Goal: Task Accomplishment & Management: Manage account settings

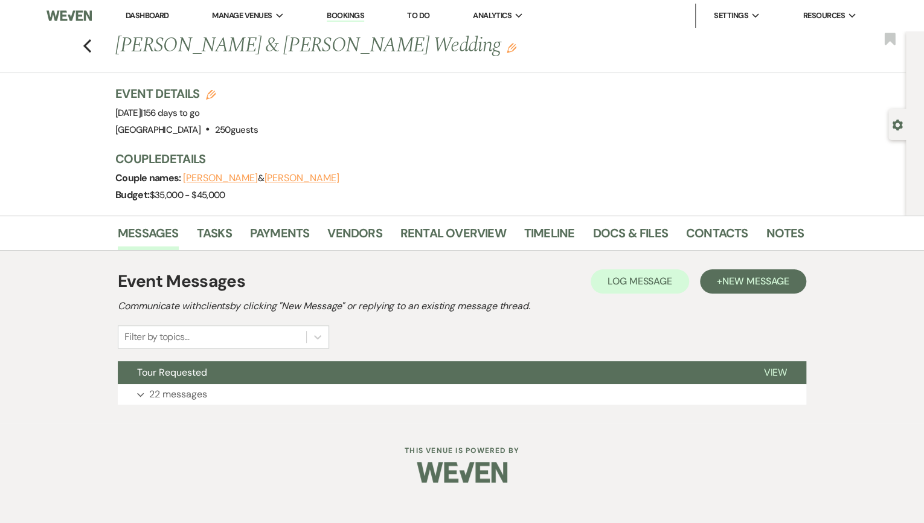
click at [127, 18] on link "Dashboard" at bounding box center [147, 15] width 43 height 10
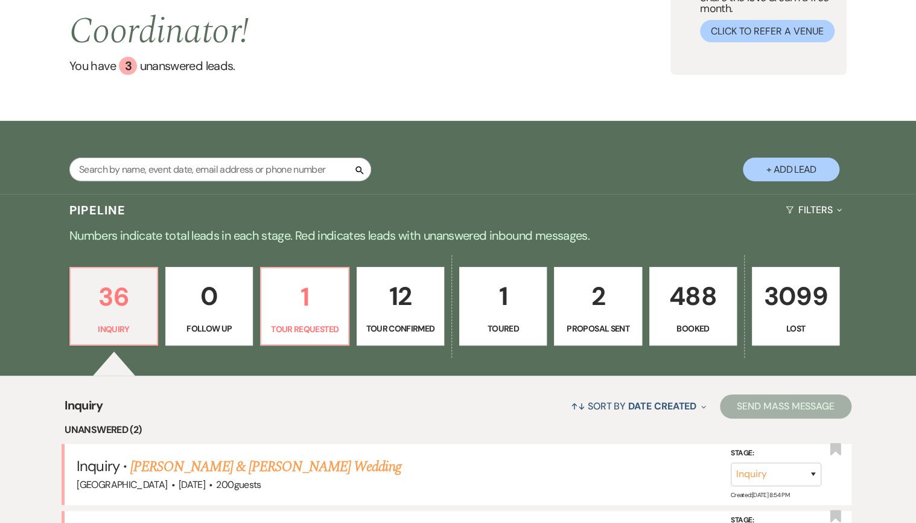
scroll to position [97, 0]
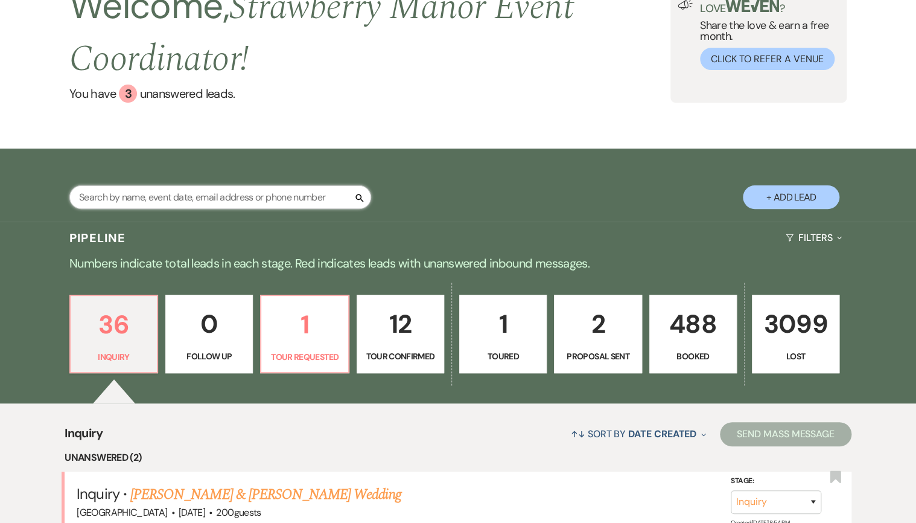
click at [272, 199] on input "text" at bounding box center [220, 197] width 302 height 24
click at [565, 222] on div "Search + Add Lead" at bounding box center [458, 186] width 916 height 74
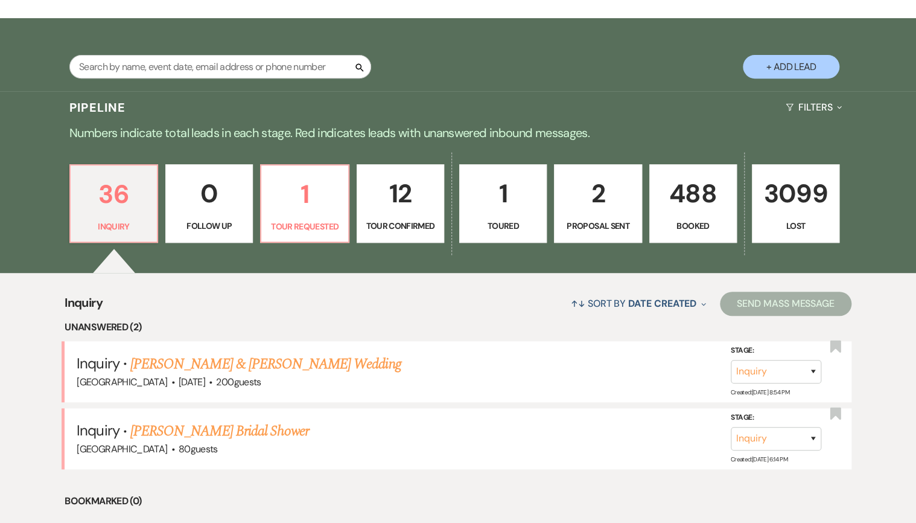
scroll to position [241, 0]
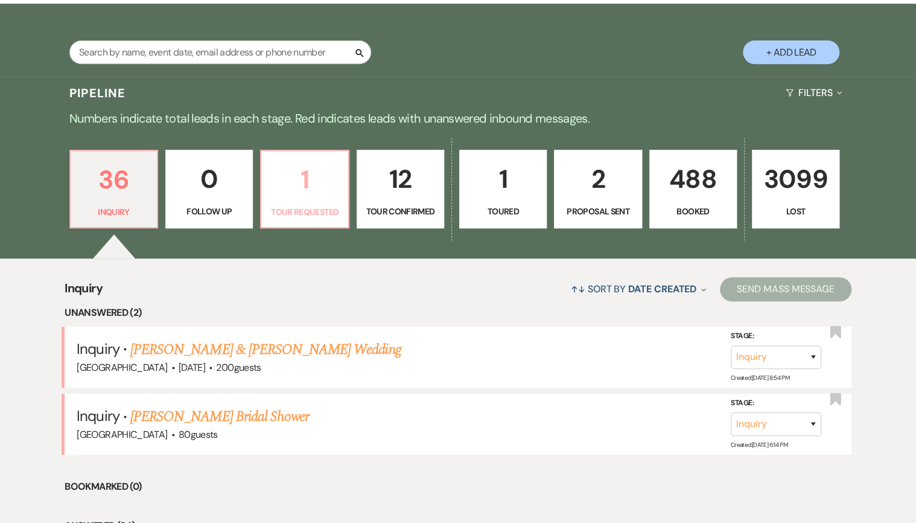
click at [329, 210] on p "Tour Requested" at bounding box center [305, 211] width 72 height 13
select select "2"
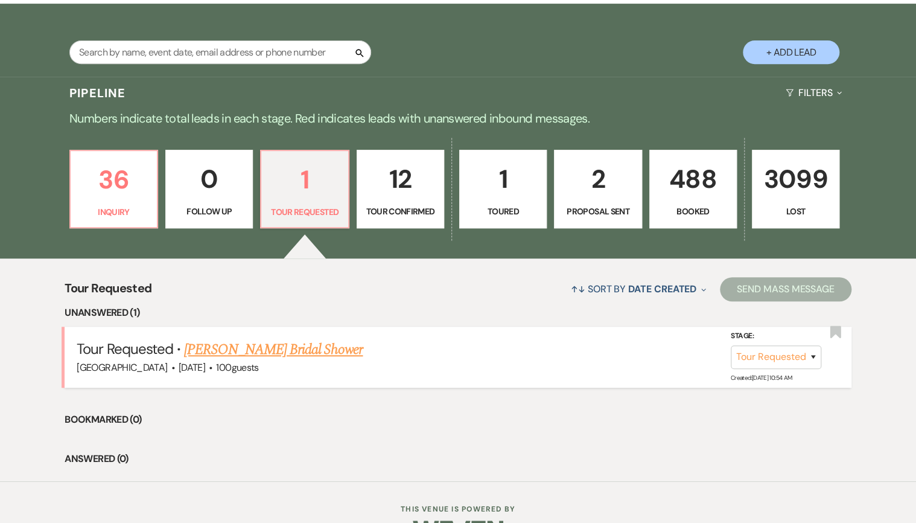
click at [333, 351] on link "[PERSON_NAME] Bridal Shower" at bounding box center [273, 350] width 179 height 22
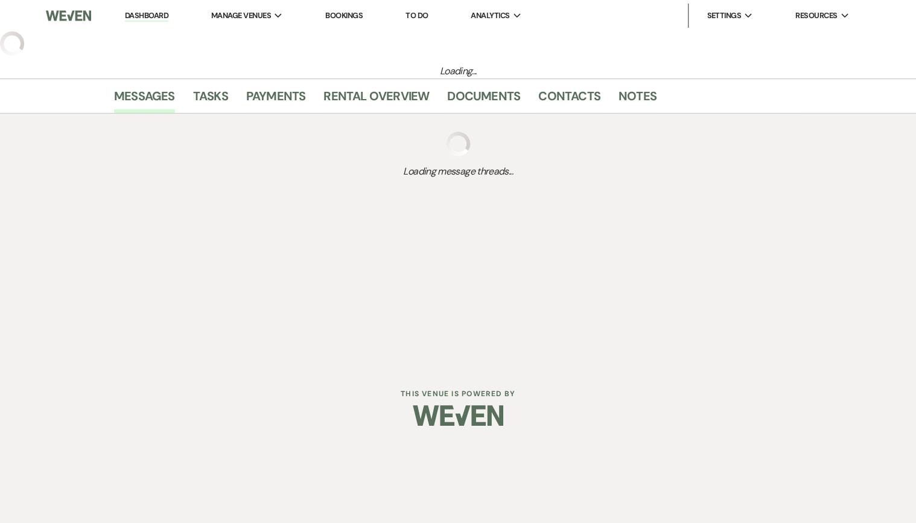
select select "2"
select select "5"
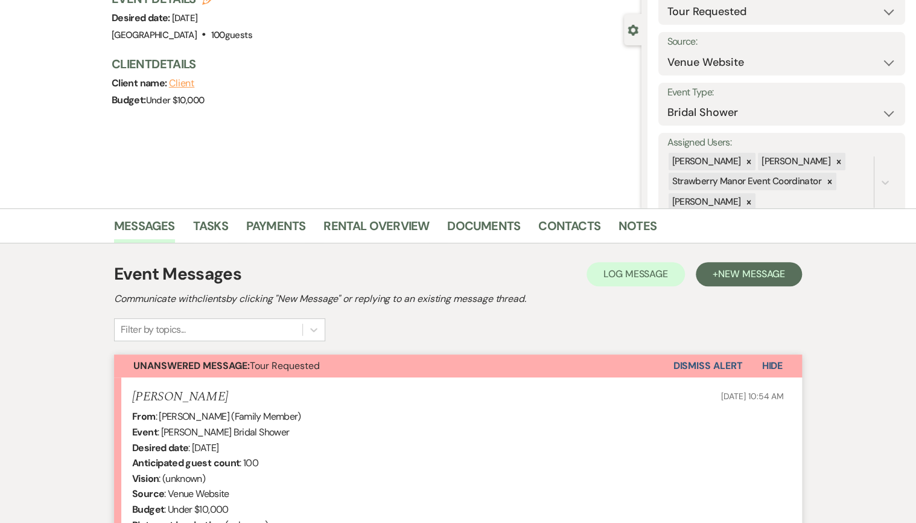
scroll to position [308, 0]
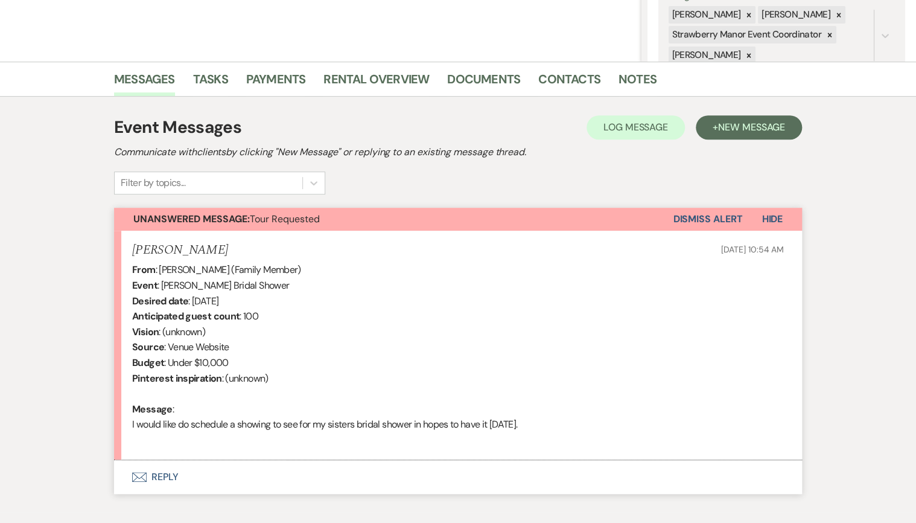
select select "2"
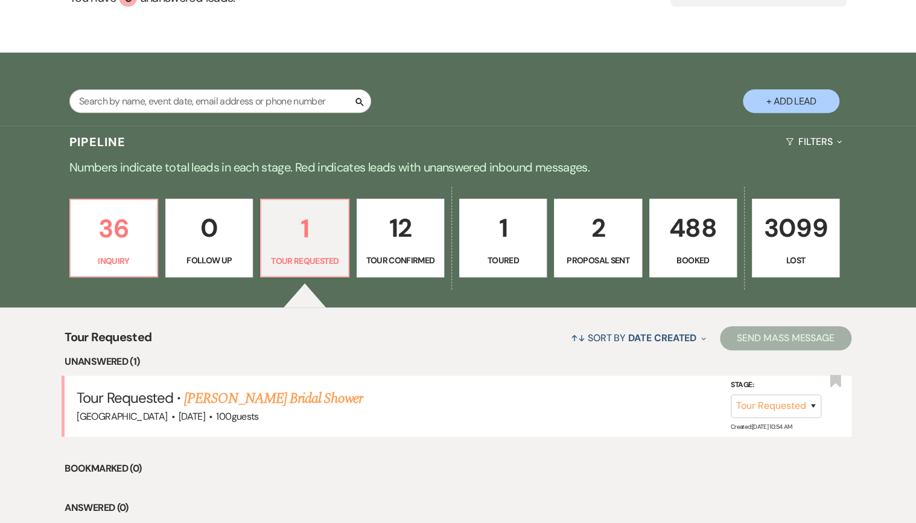
scroll to position [193, 0]
